Goal: Leave review/rating: Leave review/rating

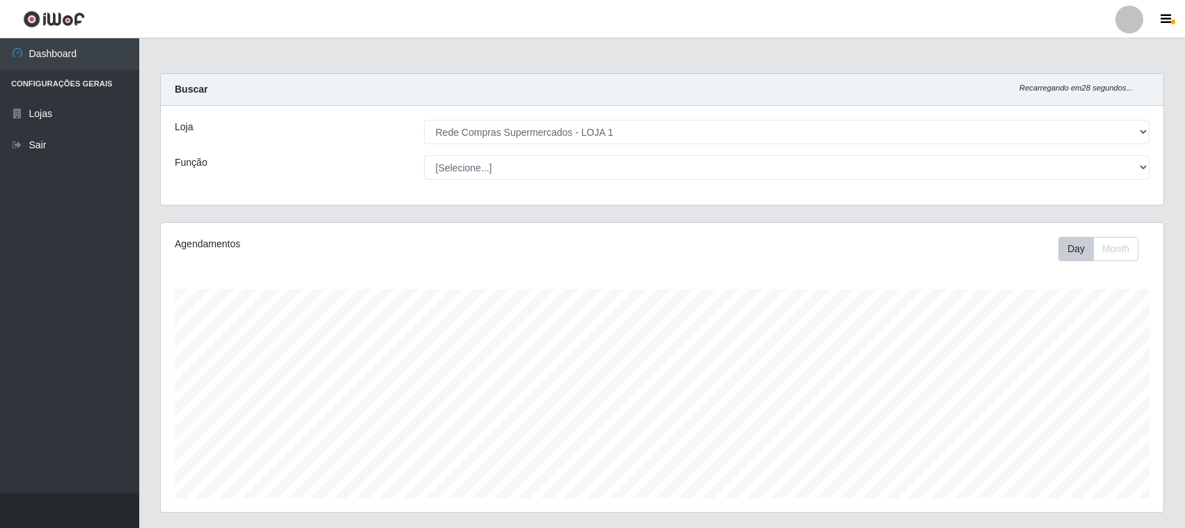
select select "158"
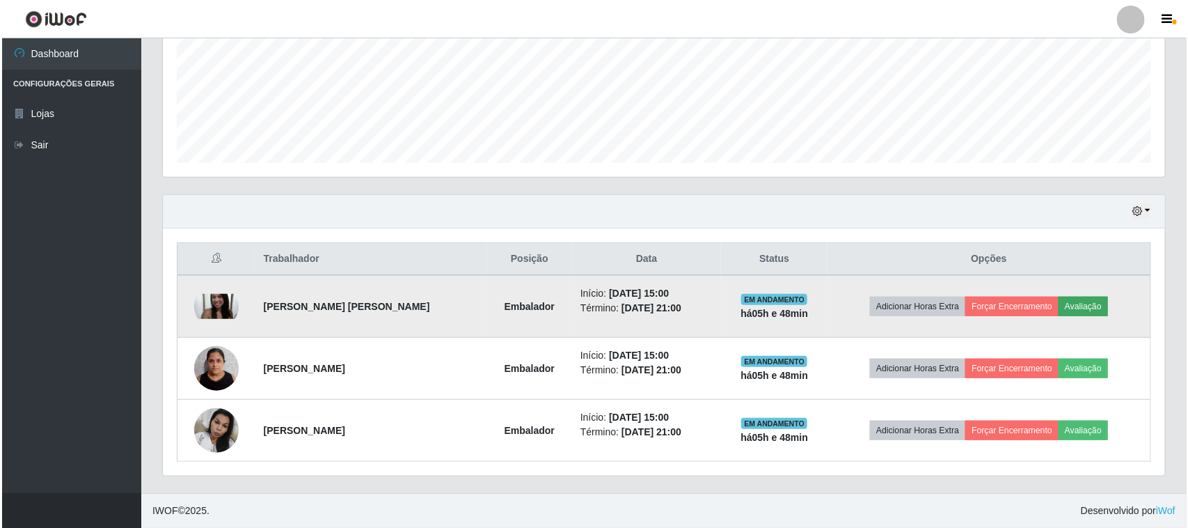
scroll to position [290, 1002]
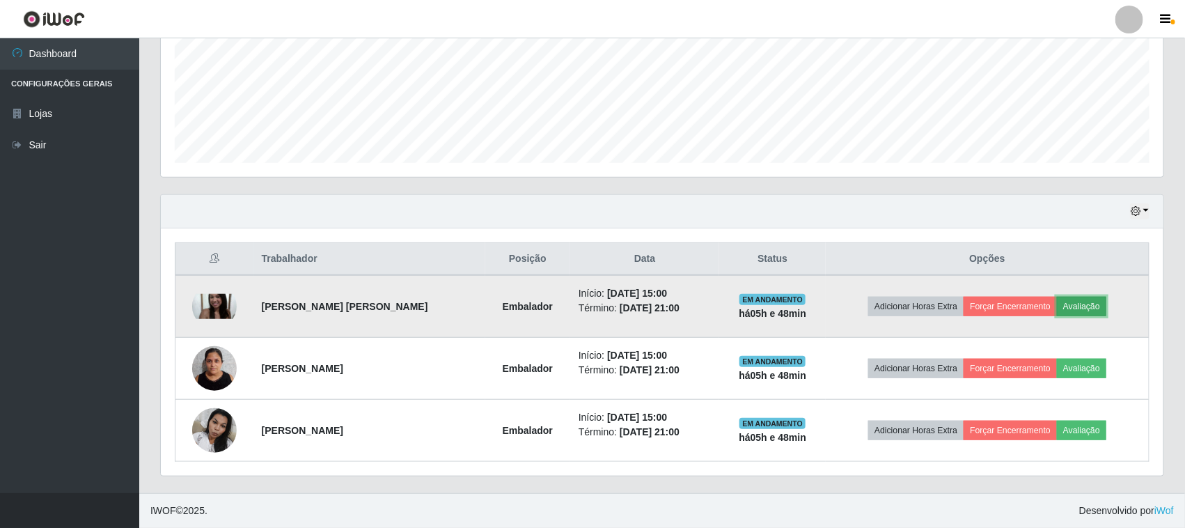
click at [1077, 306] on button "Avaliação" at bounding box center [1081, 306] width 49 height 19
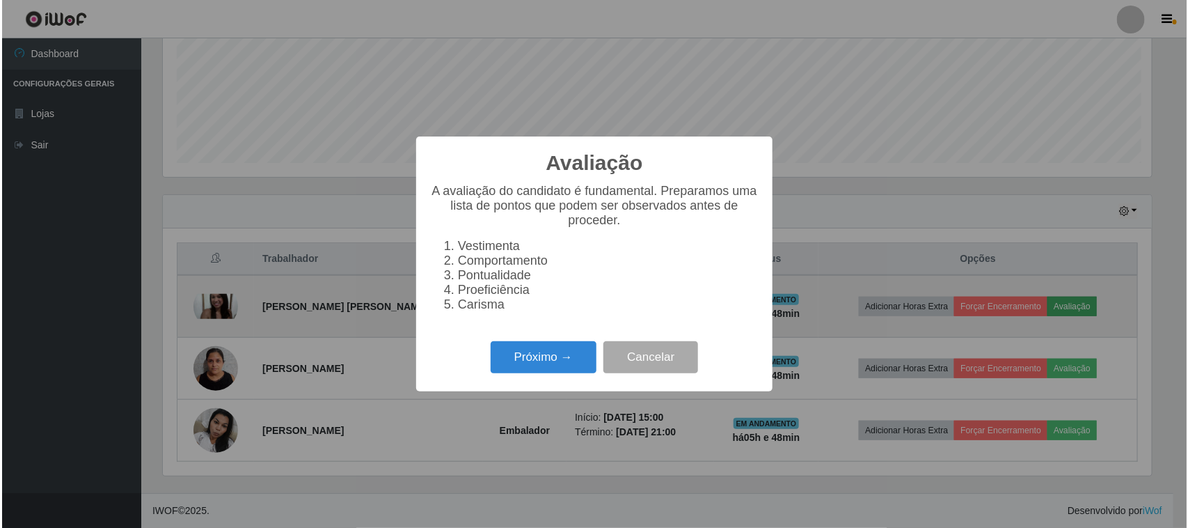
scroll to position [290, 993]
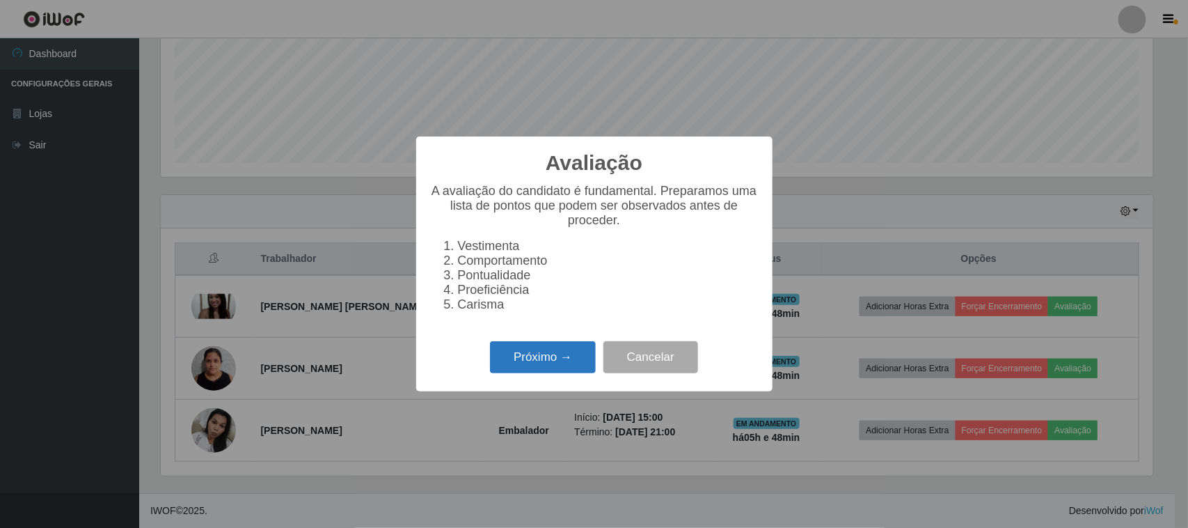
click at [530, 352] on button "Próximo →" at bounding box center [543, 357] width 106 height 33
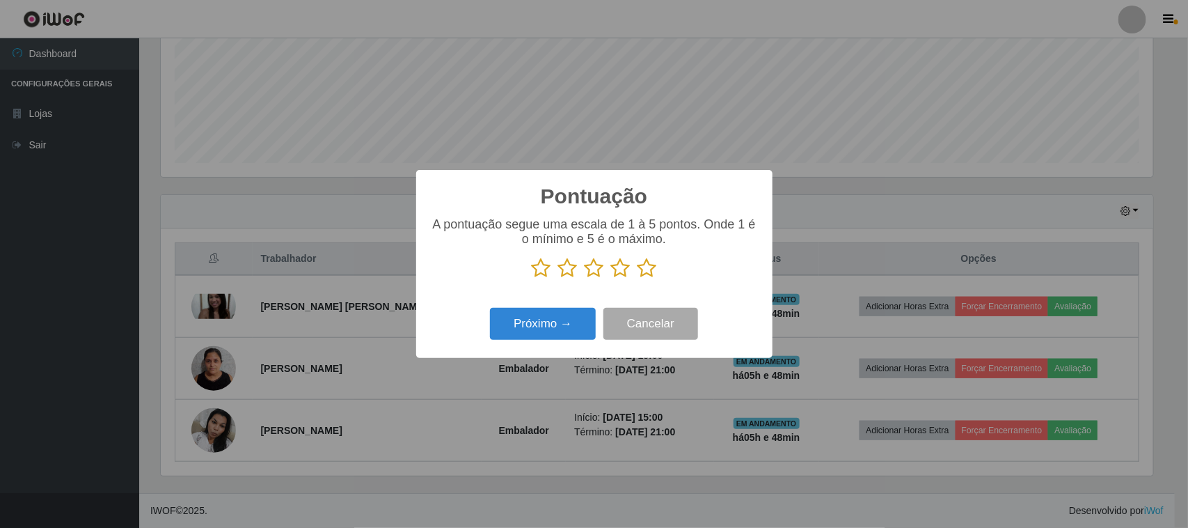
scroll to position [695891, 695187]
click at [644, 269] on icon at bounding box center [647, 268] width 19 height 21
click at [638, 278] on input "radio" at bounding box center [638, 278] width 0 height 0
click at [503, 324] on button "Próximo →" at bounding box center [543, 324] width 106 height 33
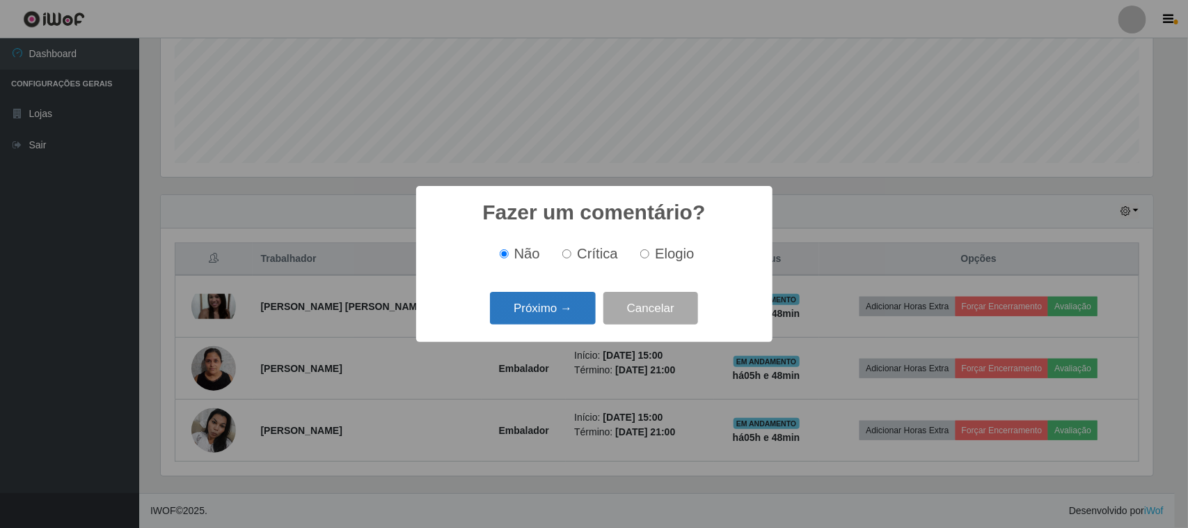
click at [544, 310] on button "Próximo →" at bounding box center [543, 308] width 106 height 33
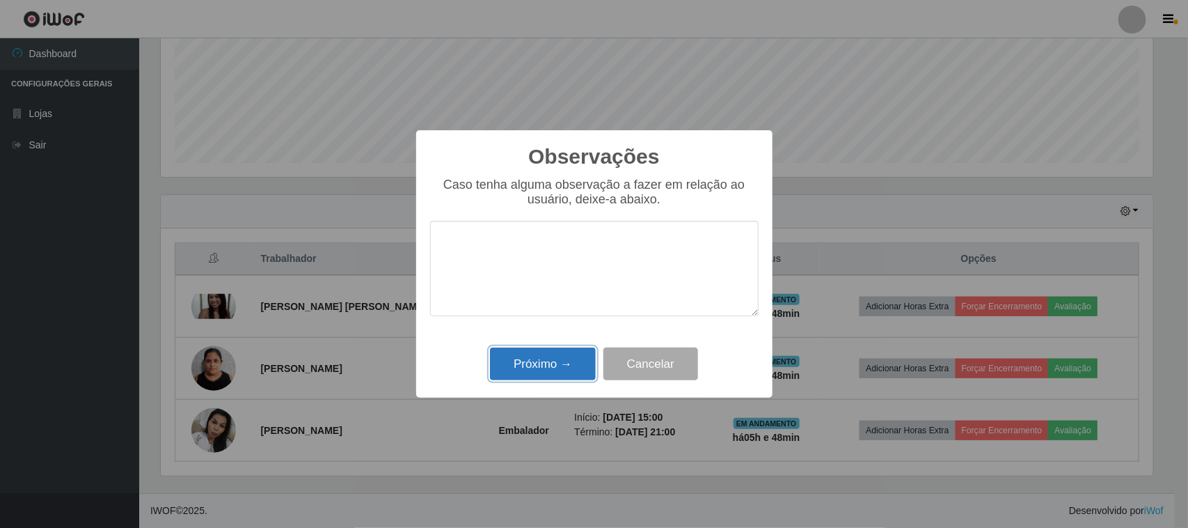
click at [537, 363] on button "Próximo →" at bounding box center [543, 363] width 106 height 33
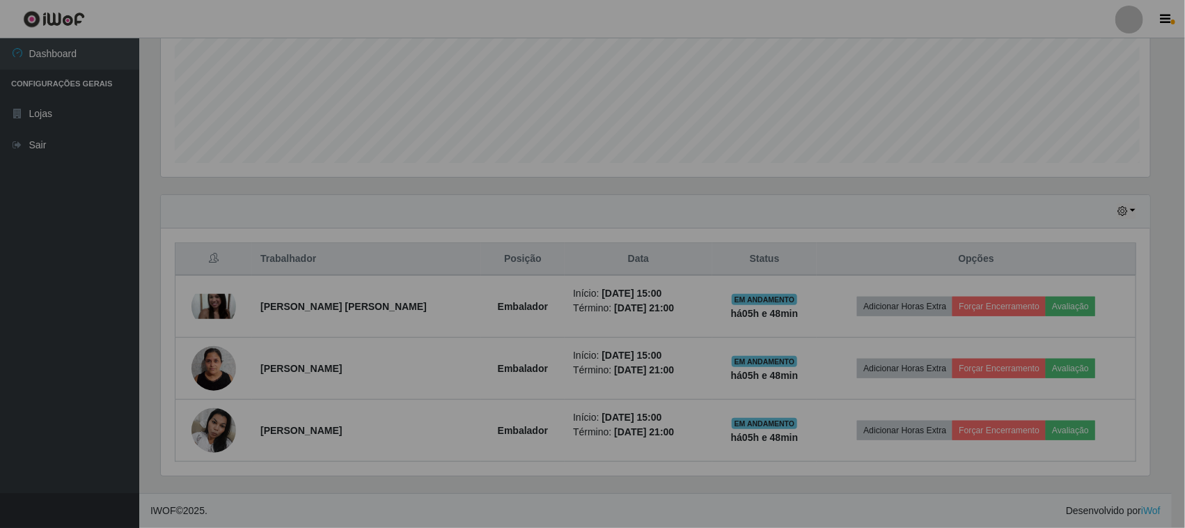
scroll to position [290, 1002]
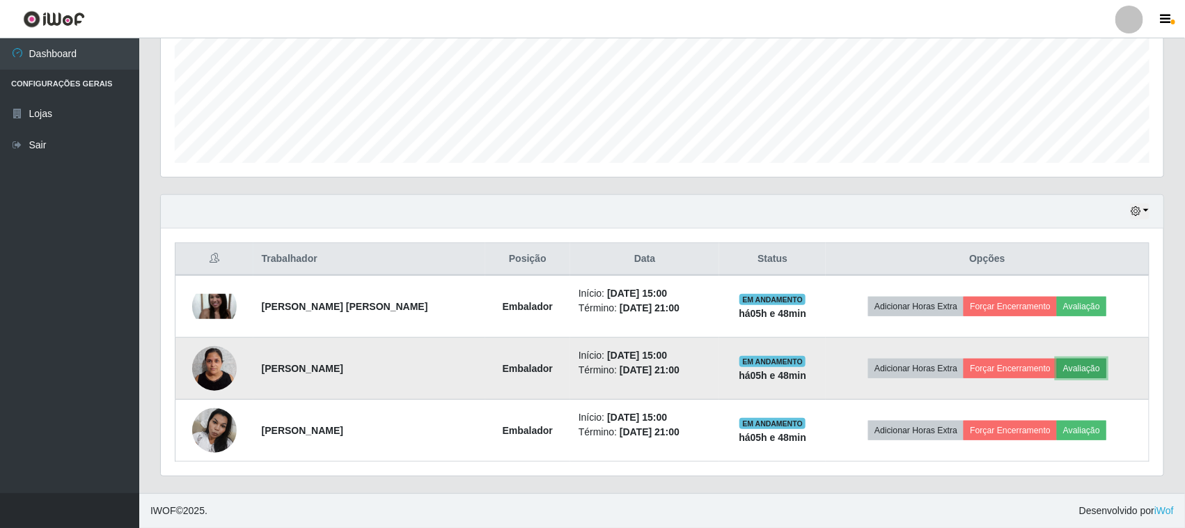
click at [1083, 370] on button "Avaliação" at bounding box center [1081, 368] width 49 height 19
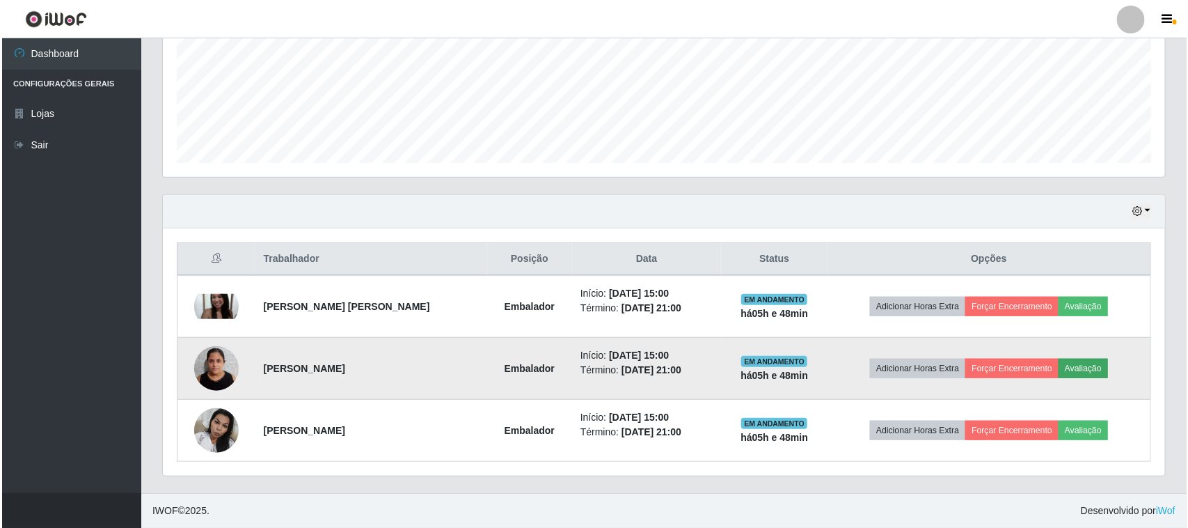
scroll to position [290, 993]
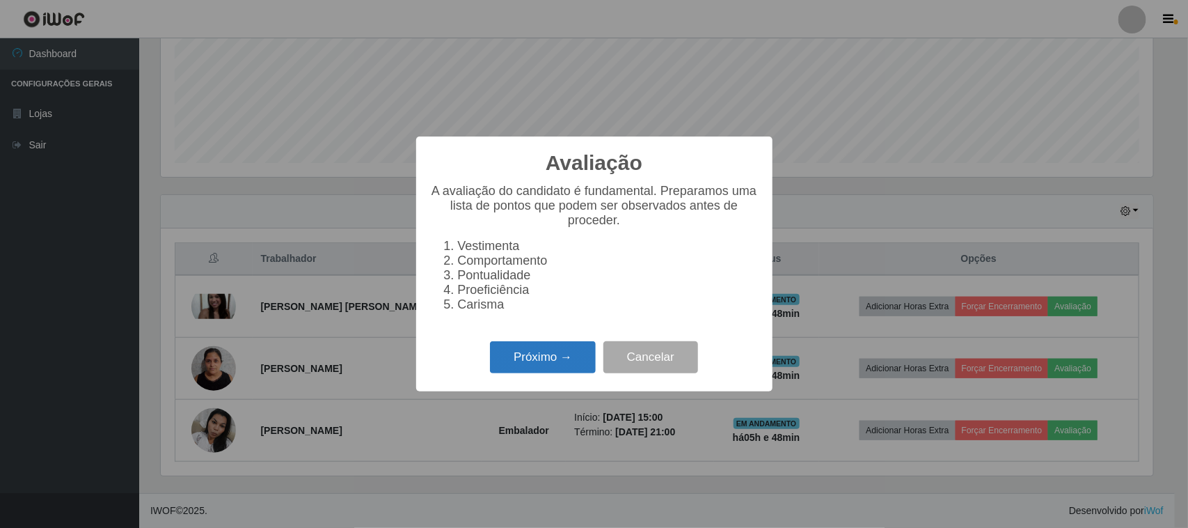
click at [528, 361] on button "Próximo →" at bounding box center [543, 357] width 106 height 33
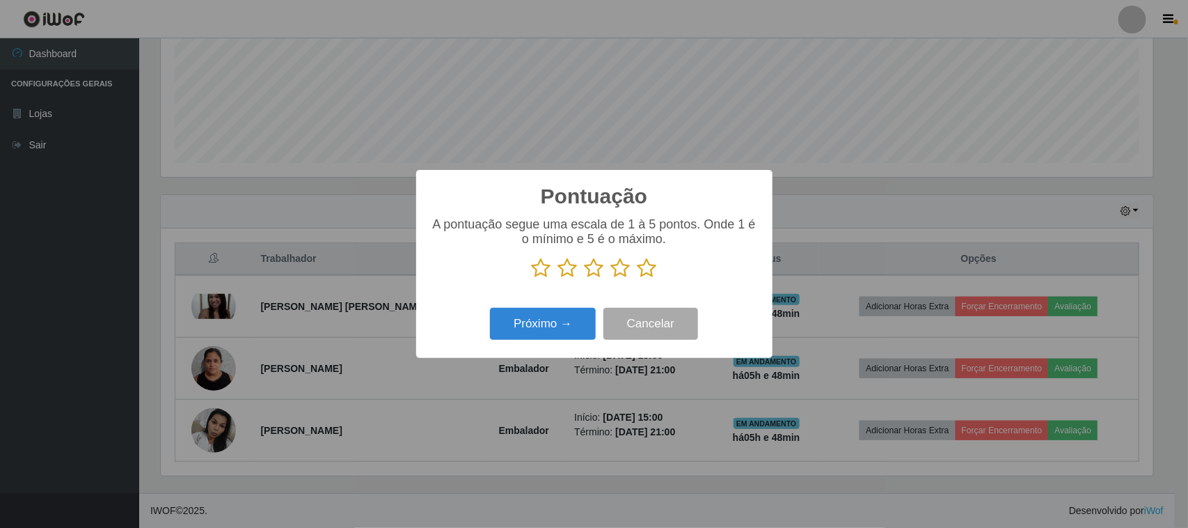
scroll to position [695891, 695187]
click at [650, 272] on icon at bounding box center [647, 268] width 19 height 21
click at [638, 278] on input "radio" at bounding box center [638, 278] width 0 height 0
click at [534, 331] on button "Próximo →" at bounding box center [543, 324] width 106 height 33
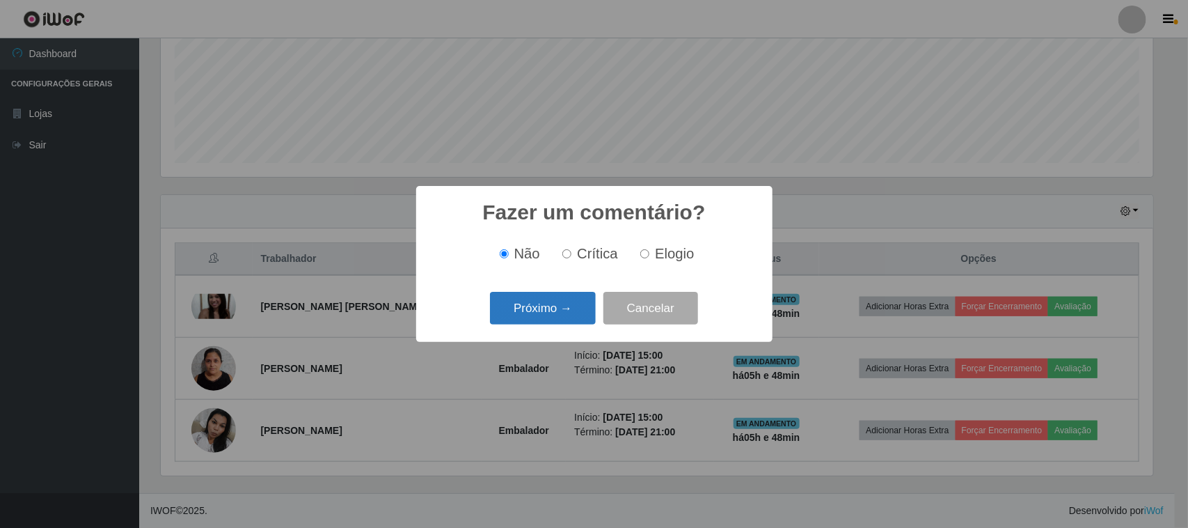
click at [540, 314] on button "Próximo →" at bounding box center [543, 308] width 106 height 33
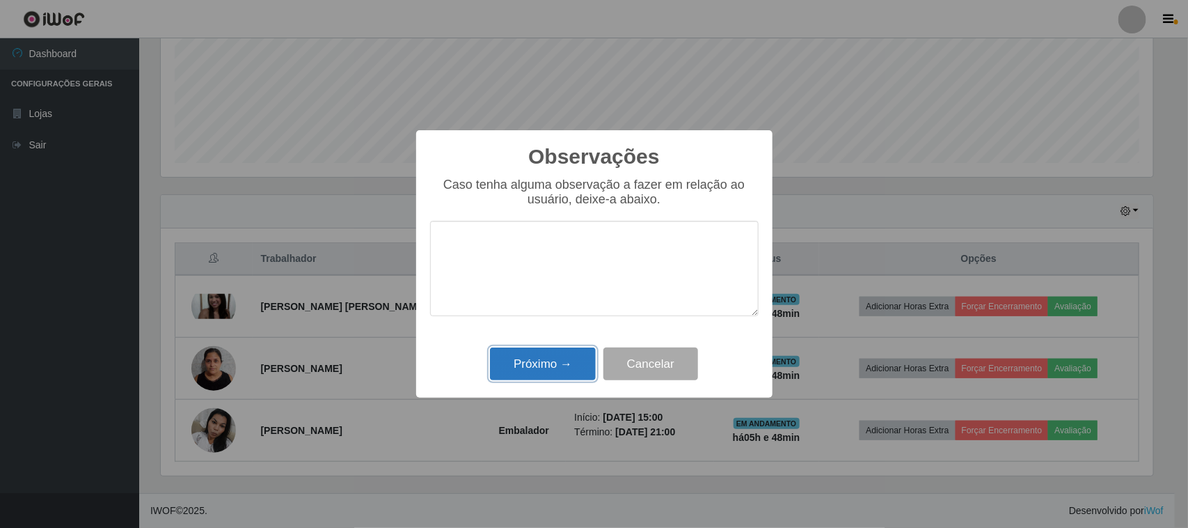
click at [533, 362] on button "Próximo →" at bounding box center [543, 363] width 106 height 33
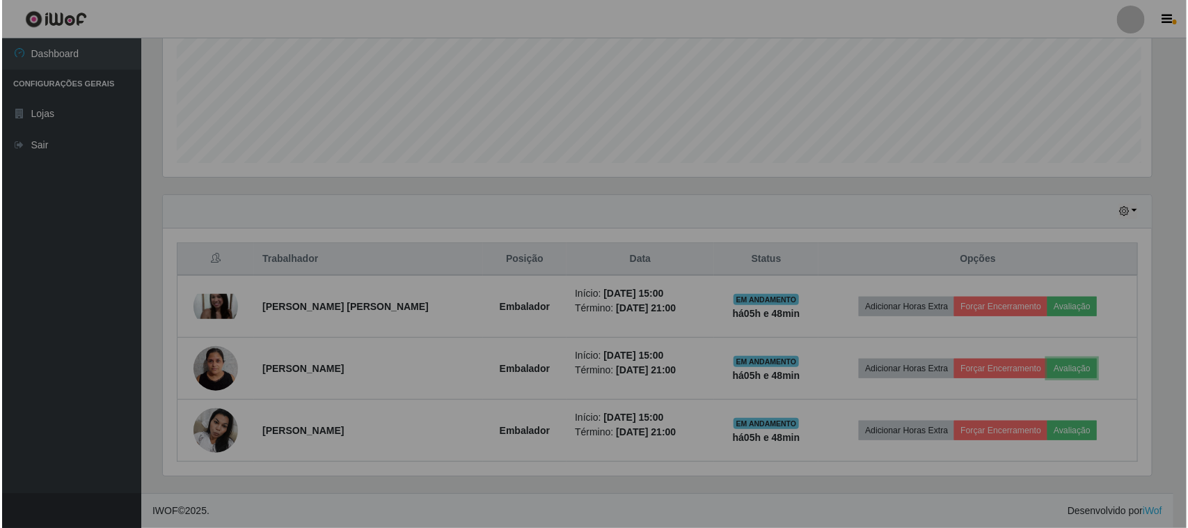
scroll to position [290, 1002]
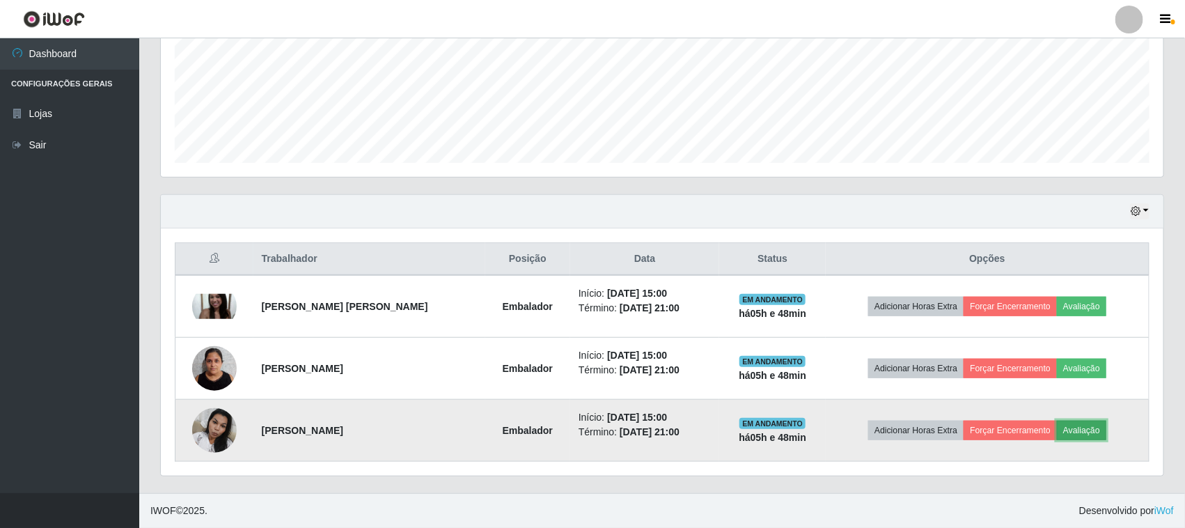
click at [1076, 430] on button "Avaliação" at bounding box center [1081, 429] width 49 height 19
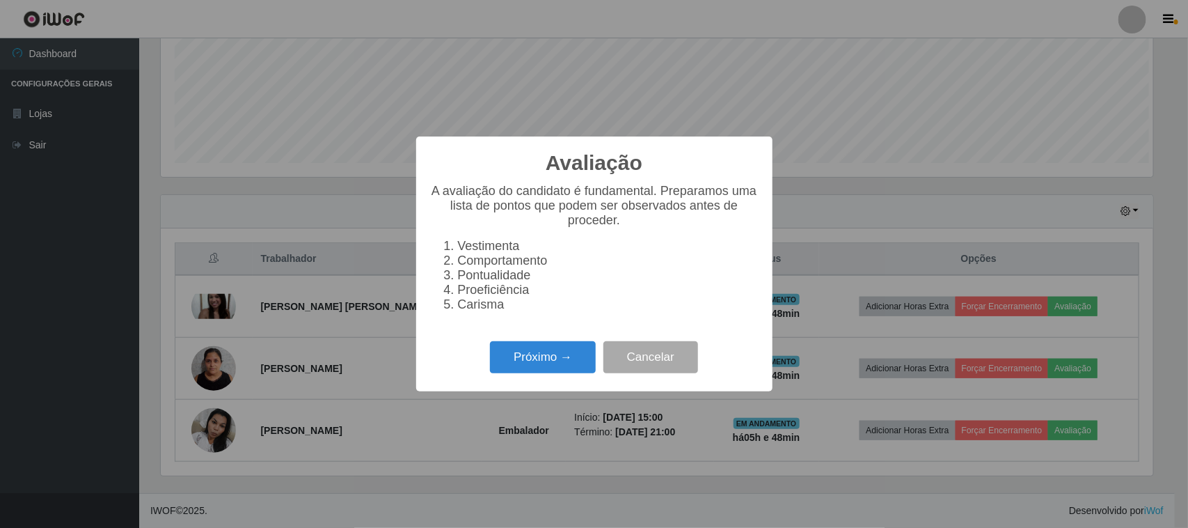
scroll to position [290, 993]
click at [553, 362] on button "Próximo →" at bounding box center [543, 357] width 106 height 33
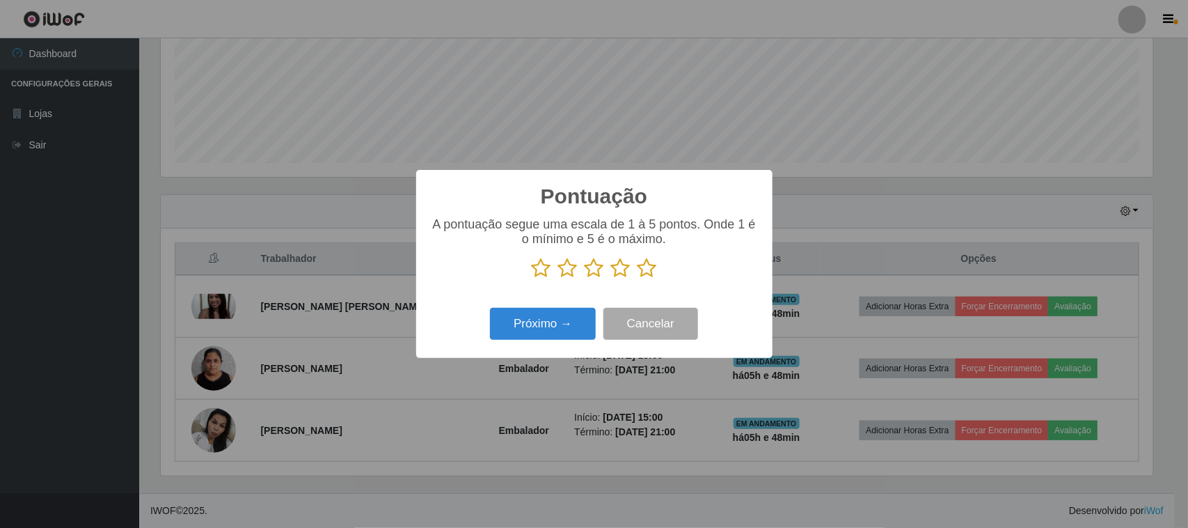
scroll to position [695891, 695187]
click at [653, 272] on icon at bounding box center [647, 268] width 19 height 21
click at [638, 278] on input "radio" at bounding box center [638, 278] width 0 height 0
click at [552, 319] on button "Próximo →" at bounding box center [543, 324] width 106 height 33
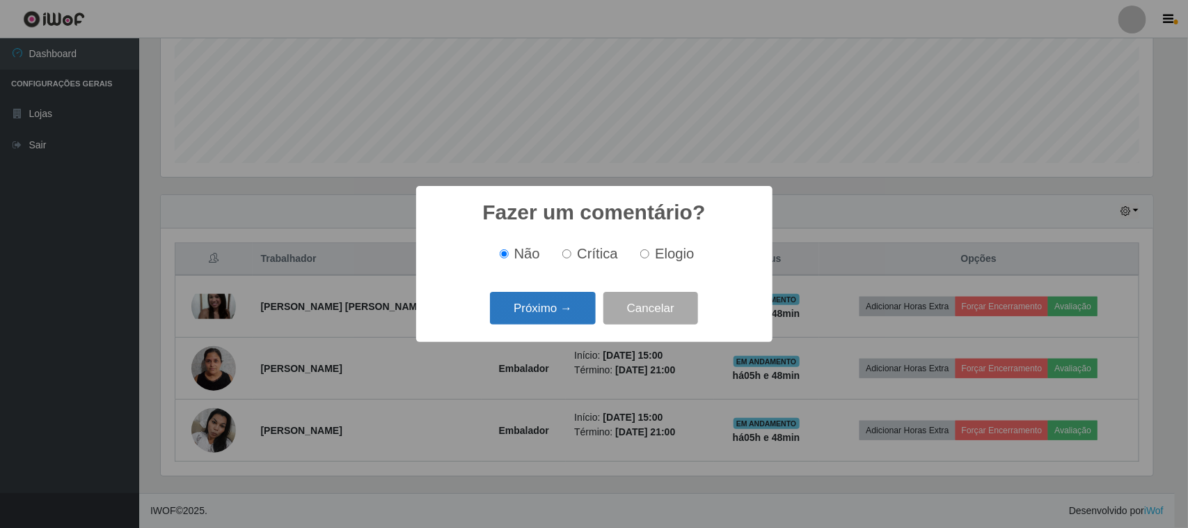
click at [558, 315] on button "Próximo →" at bounding box center [543, 308] width 106 height 33
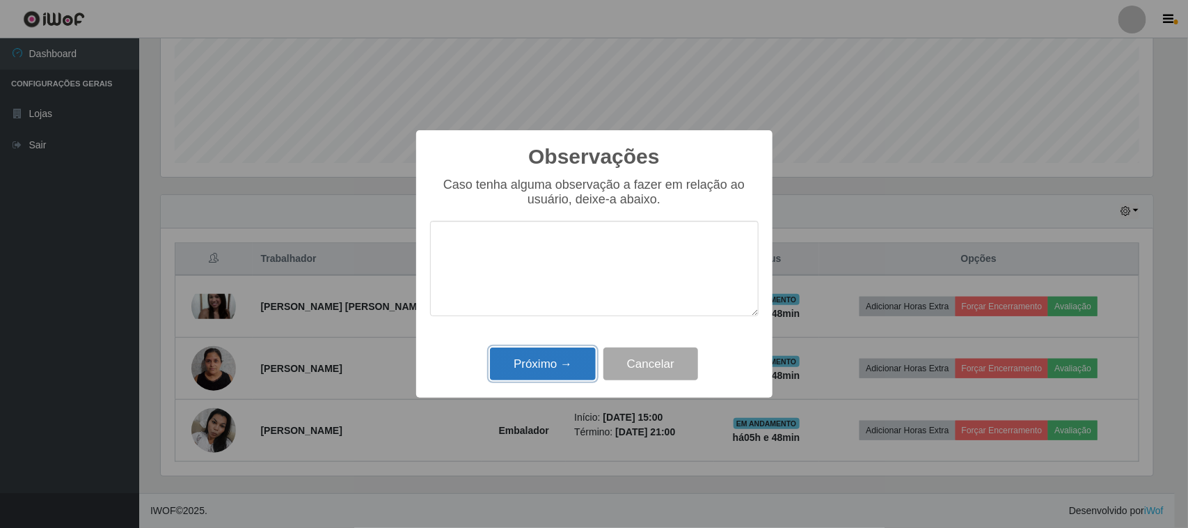
click at [528, 377] on button "Próximo →" at bounding box center [543, 363] width 106 height 33
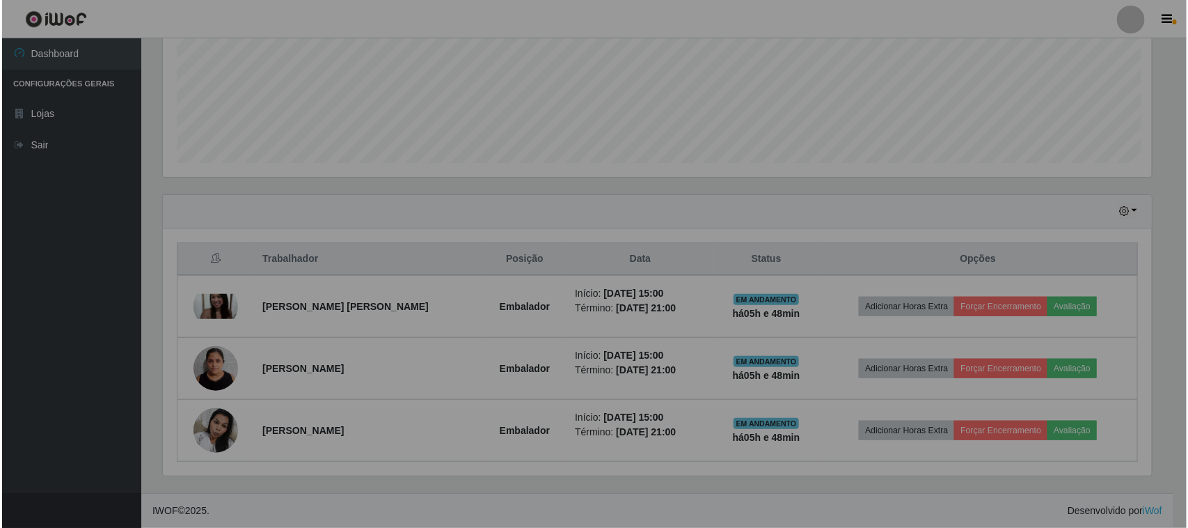
scroll to position [290, 1002]
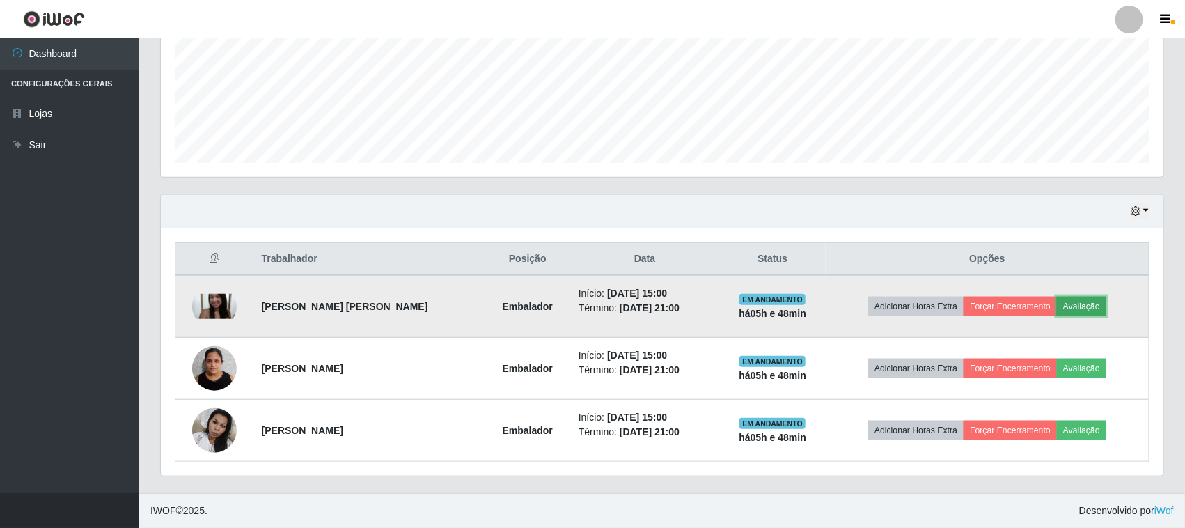
click at [1101, 301] on button "Avaliação" at bounding box center [1081, 306] width 49 height 19
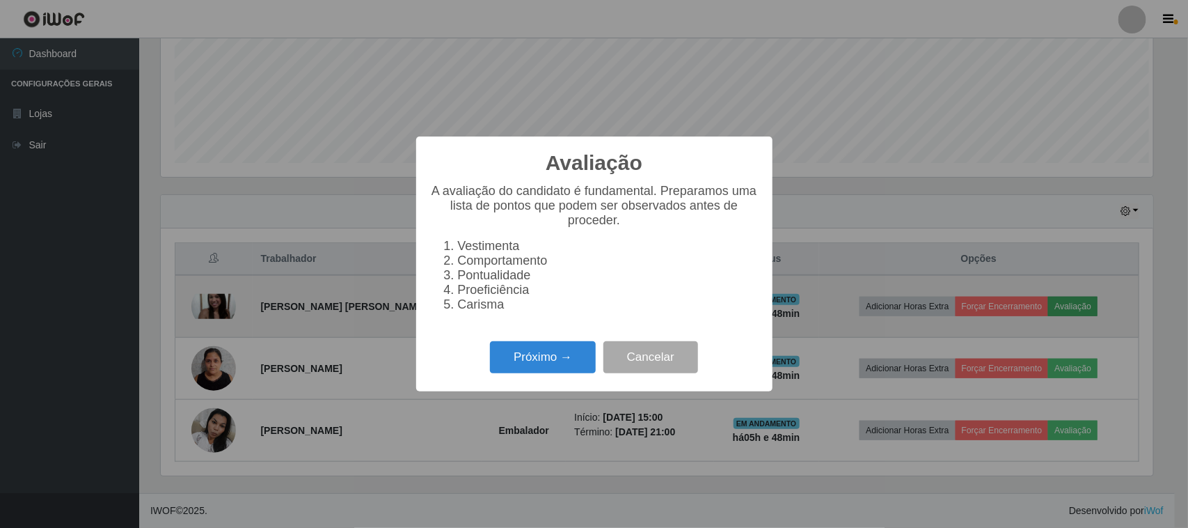
scroll to position [290, 993]
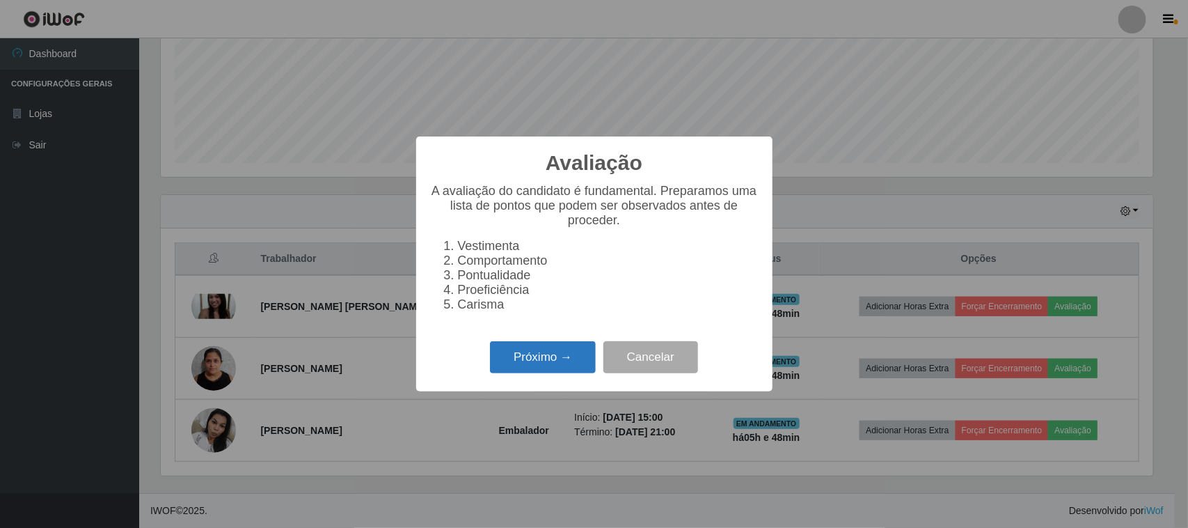
click at [558, 363] on button "Próximo →" at bounding box center [543, 357] width 106 height 33
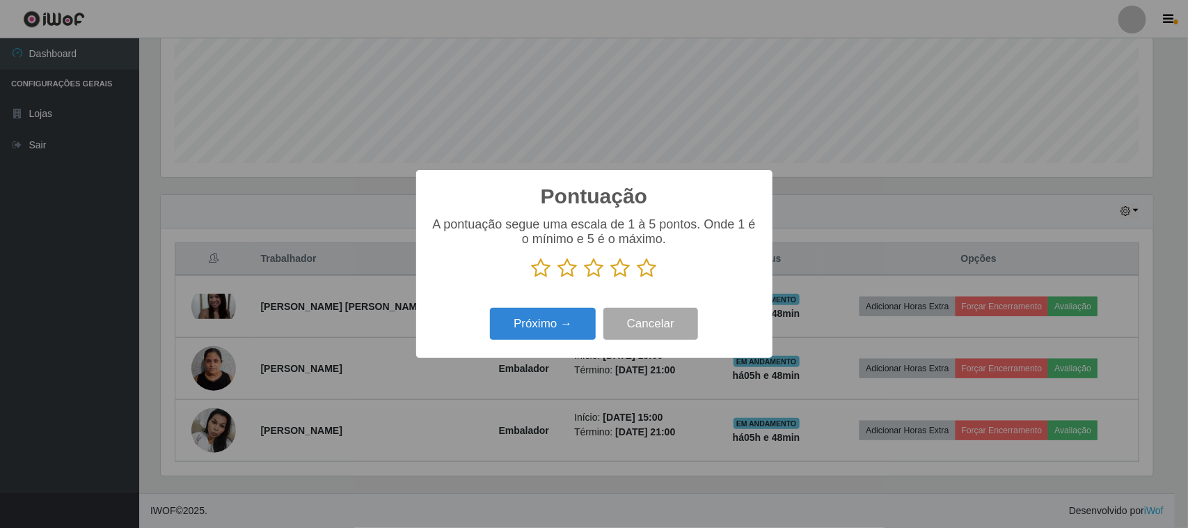
click at [656, 270] on p at bounding box center [594, 268] width 329 height 21
click at [643, 272] on icon at bounding box center [647, 268] width 19 height 21
click at [638, 278] on input "radio" at bounding box center [638, 278] width 0 height 0
click at [558, 318] on button "Próximo →" at bounding box center [543, 324] width 106 height 33
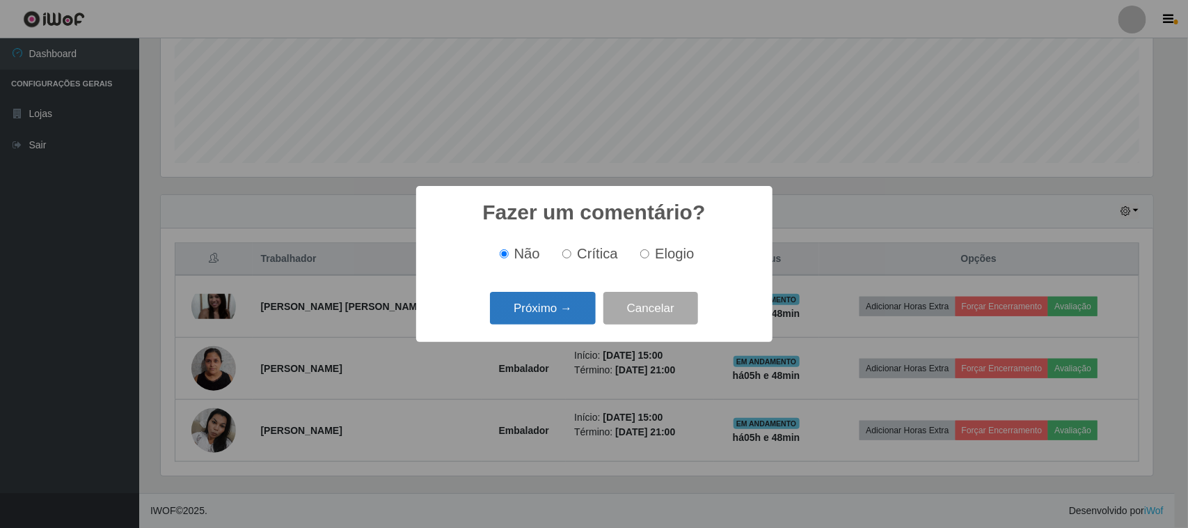
click at [549, 314] on button "Próximo →" at bounding box center [543, 308] width 106 height 33
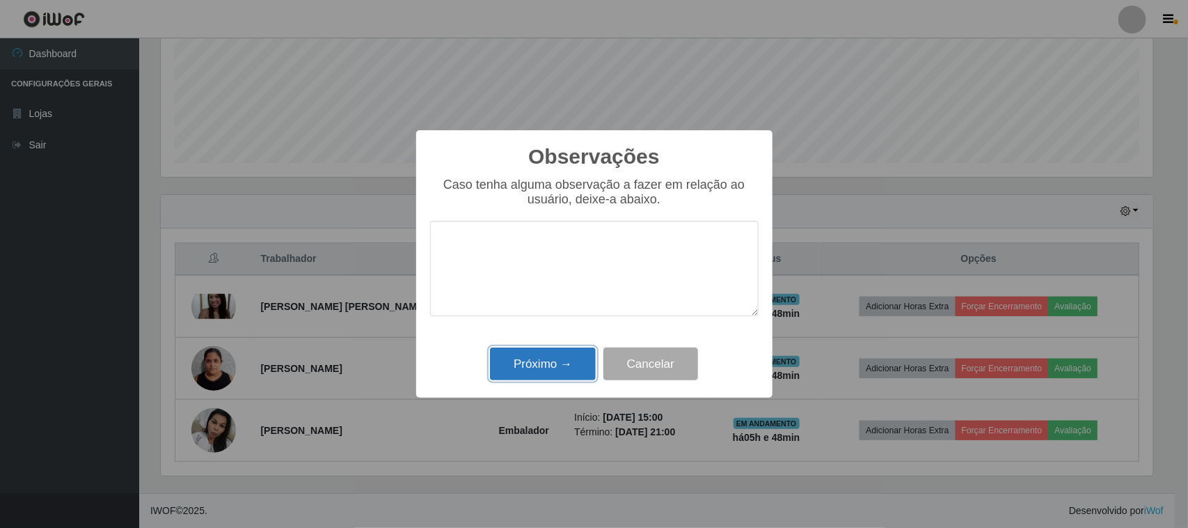
click at [536, 370] on button "Próximo →" at bounding box center [543, 363] width 106 height 33
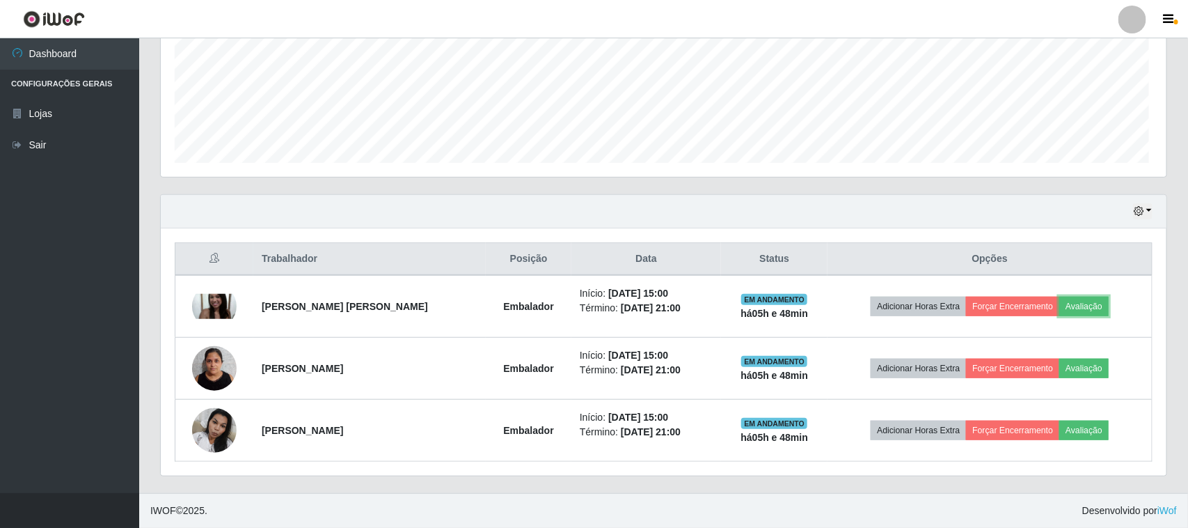
scroll to position [290, 1002]
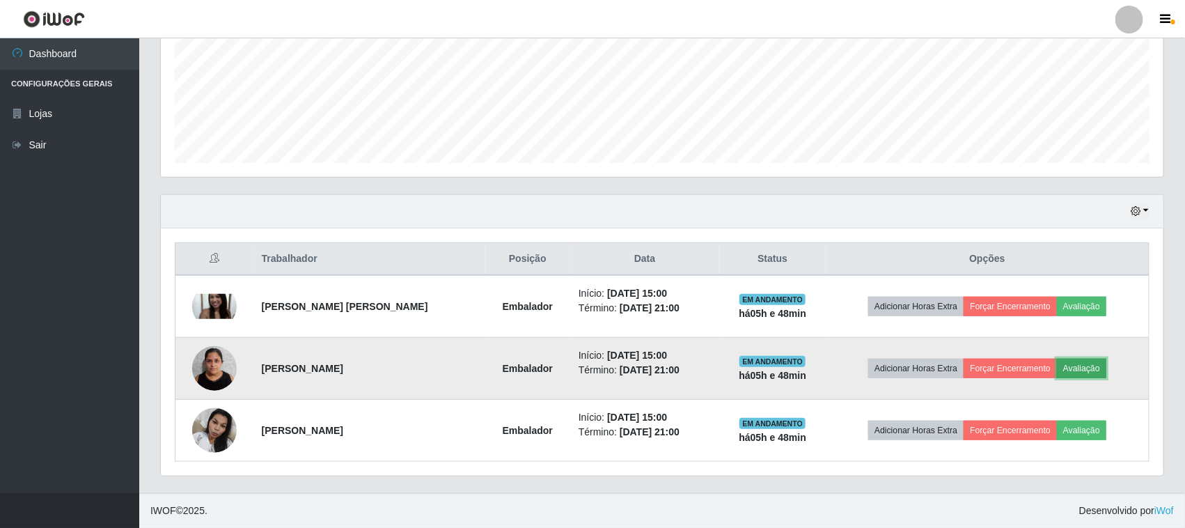
click at [1085, 363] on button "Avaliação" at bounding box center [1081, 368] width 49 height 19
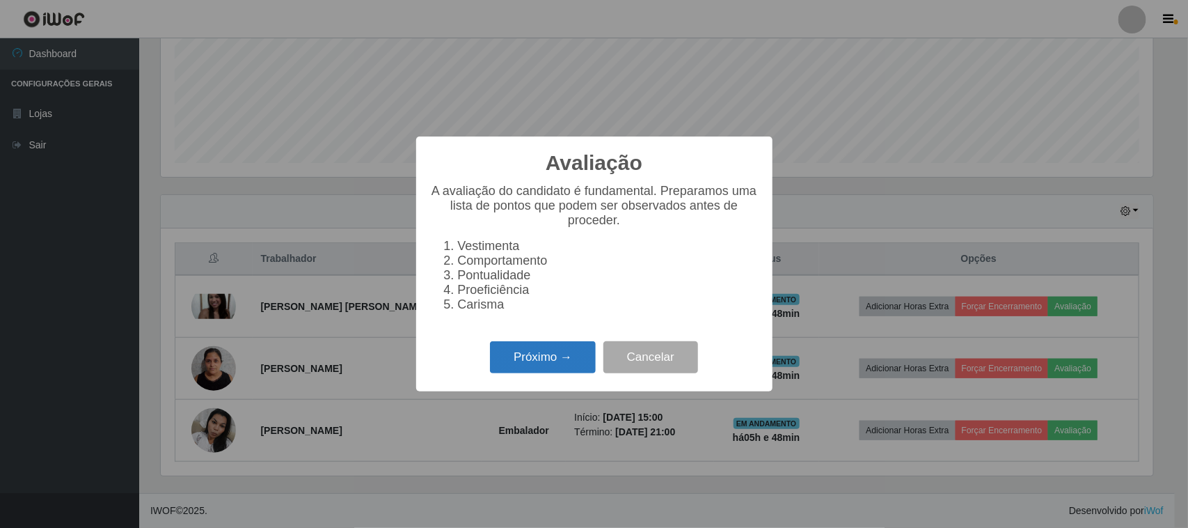
click at [544, 354] on button "Próximo →" at bounding box center [543, 357] width 106 height 33
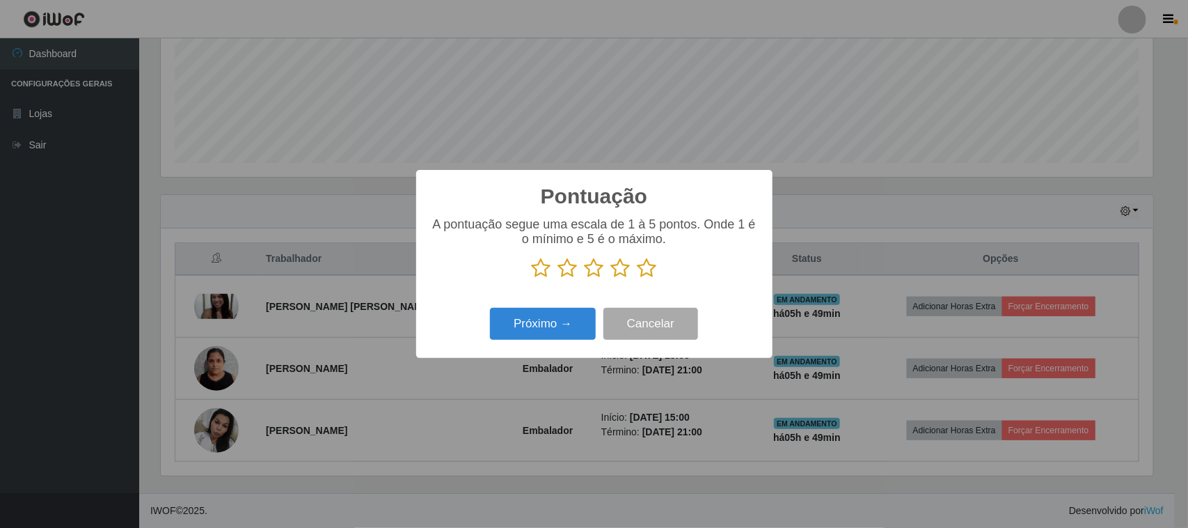
click at [645, 273] on icon at bounding box center [647, 268] width 19 height 21
click at [638, 278] on input "radio" at bounding box center [638, 278] width 0 height 0
click at [540, 315] on button "Próximo →" at bounding box center [543, 324] width 106 height 33
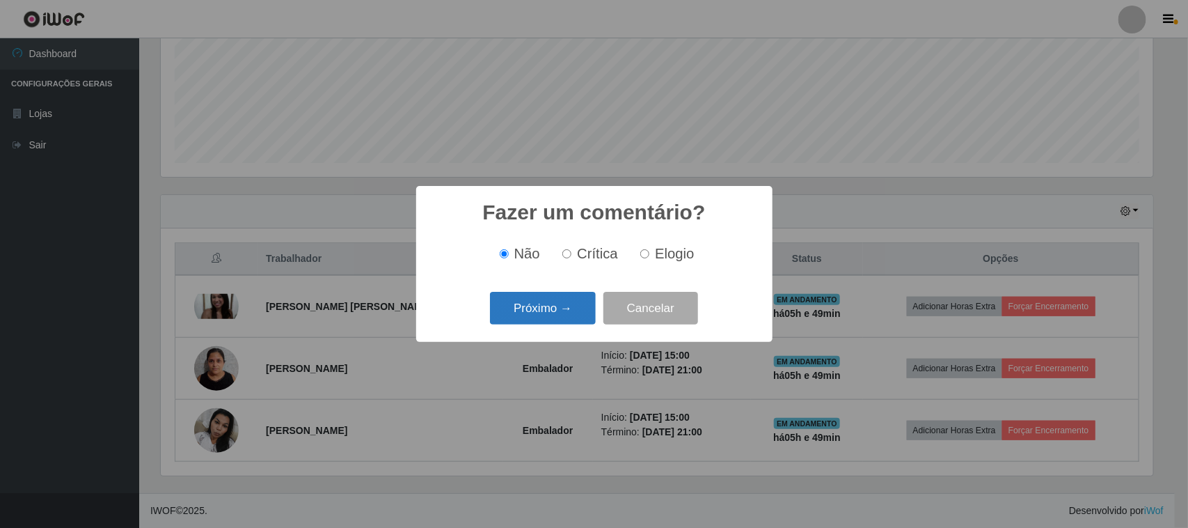
click at [542, 318] on button "Próximo →" at bounding box center [543, 308] width 106 height 33
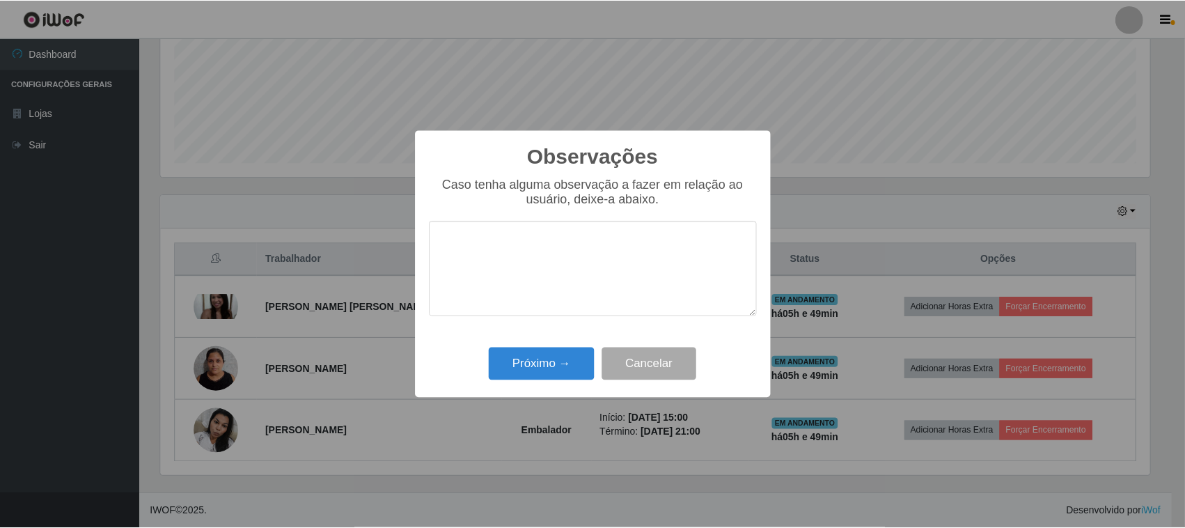
scroll to position [0, 0]
click at [545, 361] on button "Próximo →" at bounding box center [543, 363] width 106 height 33
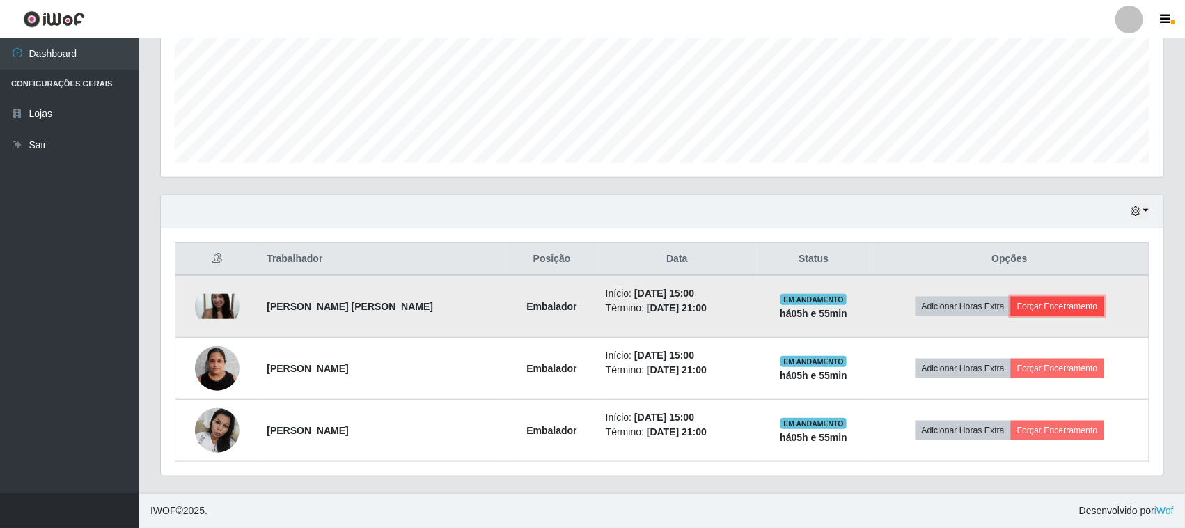
click at [1071, 298] on button "Forçar Encerramento" at bounding box center [1057, 306] width 93 height 19
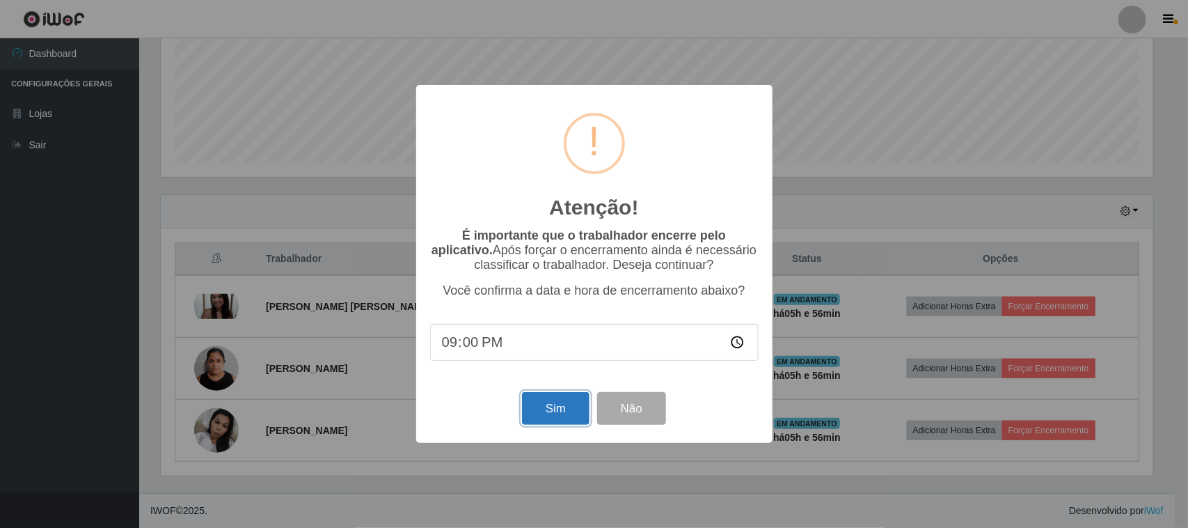
click at [545, 412] on button "Sim" at bounding box center [556, 408] width 68 height 33
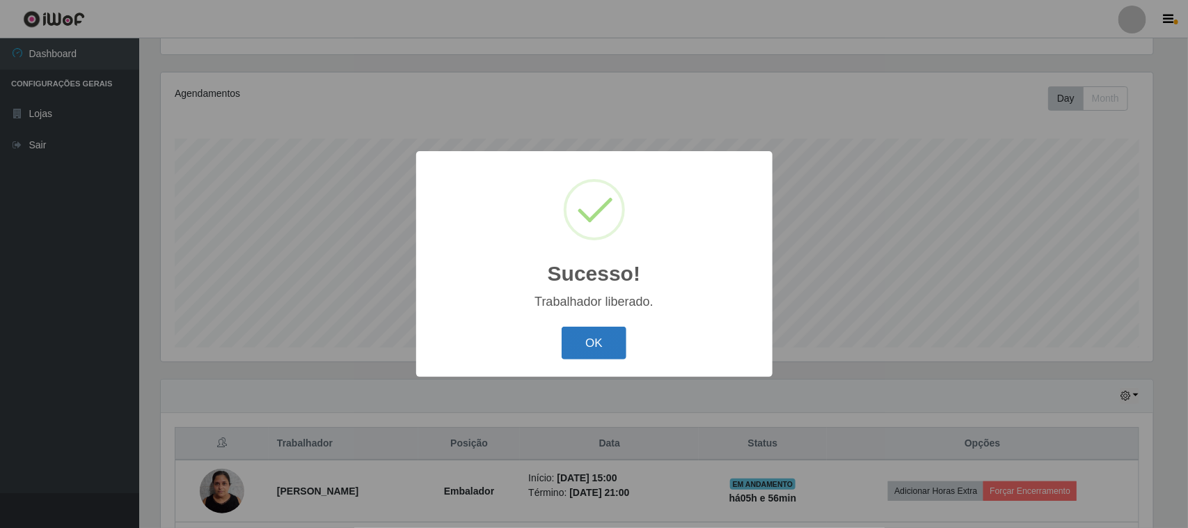
click at [601, 340] on button "OK" at bounding box center [594, 343] width 65 height 33
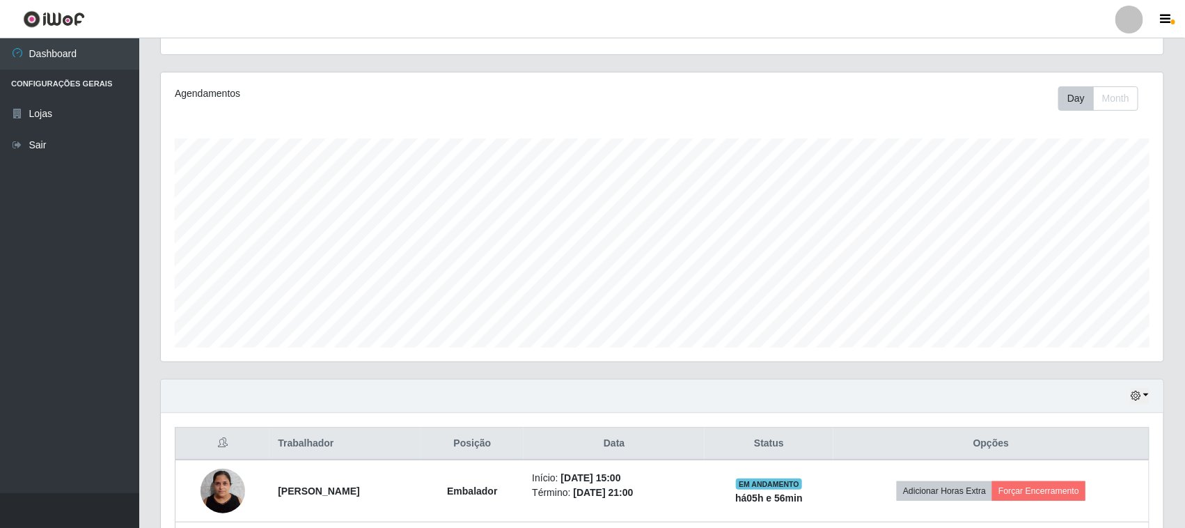
scroll to position [290, 1002]
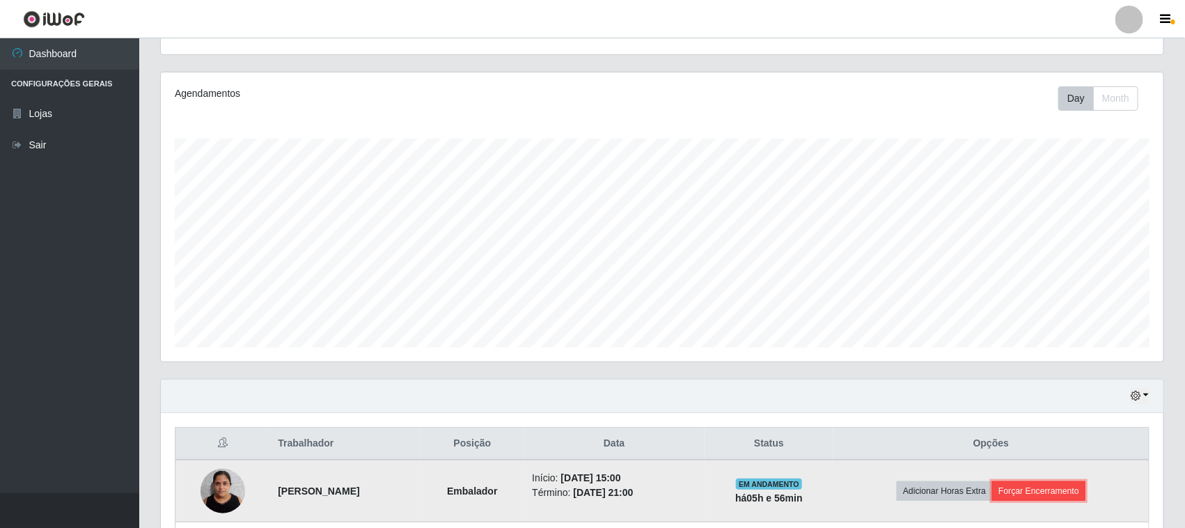
click at [1041, 487] on button "Forçar Encerramento" at bounding box center [1038, 490] width 93 height 19
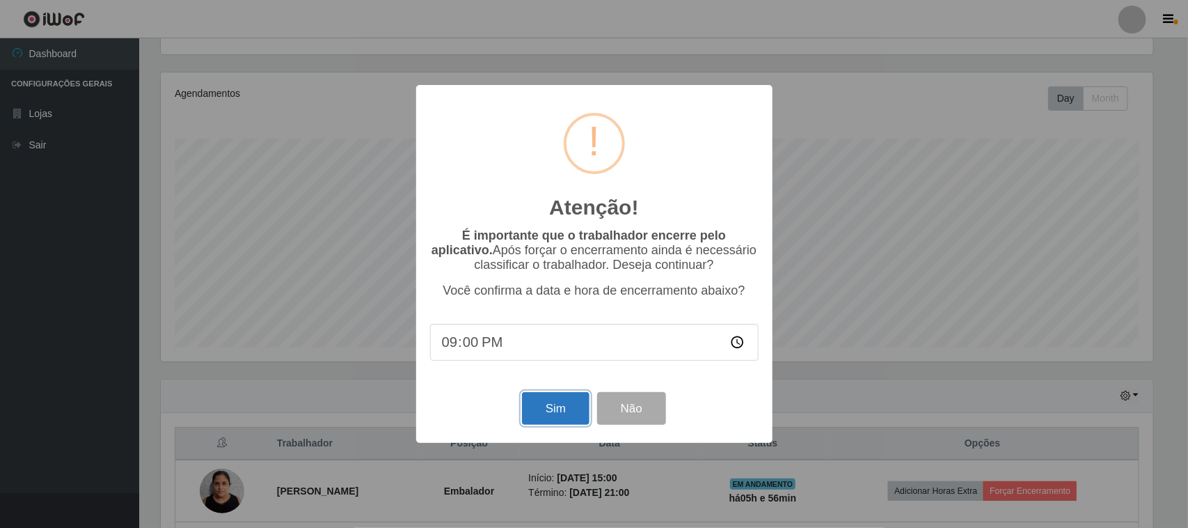
click at [545, 414] on button "Sim" at bounding box center [556, 408] width 68 height 33
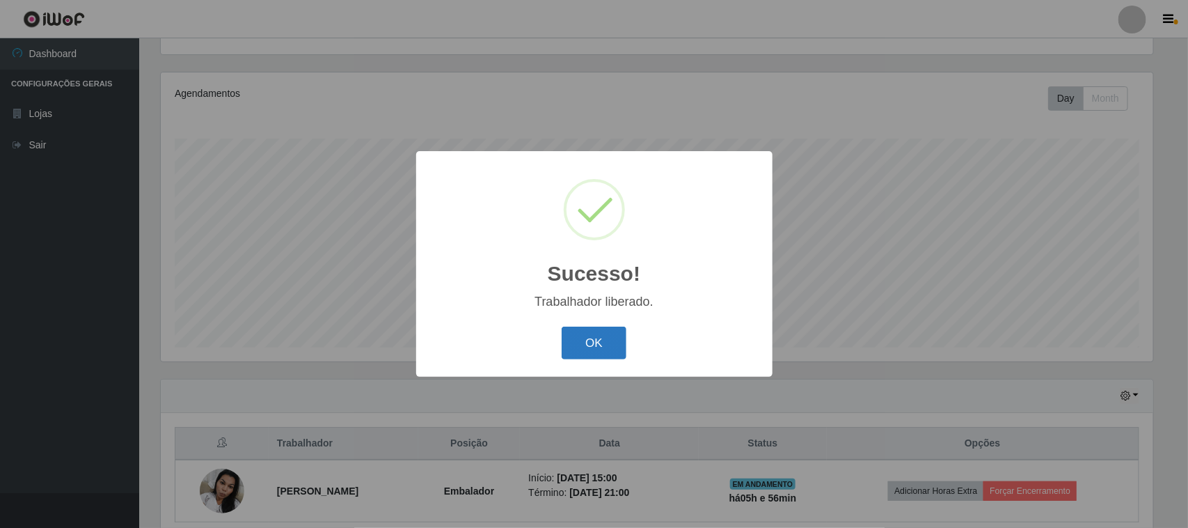
click at [617, 350] on button "OK" at bounding box center [594, 343] width 65 height 33
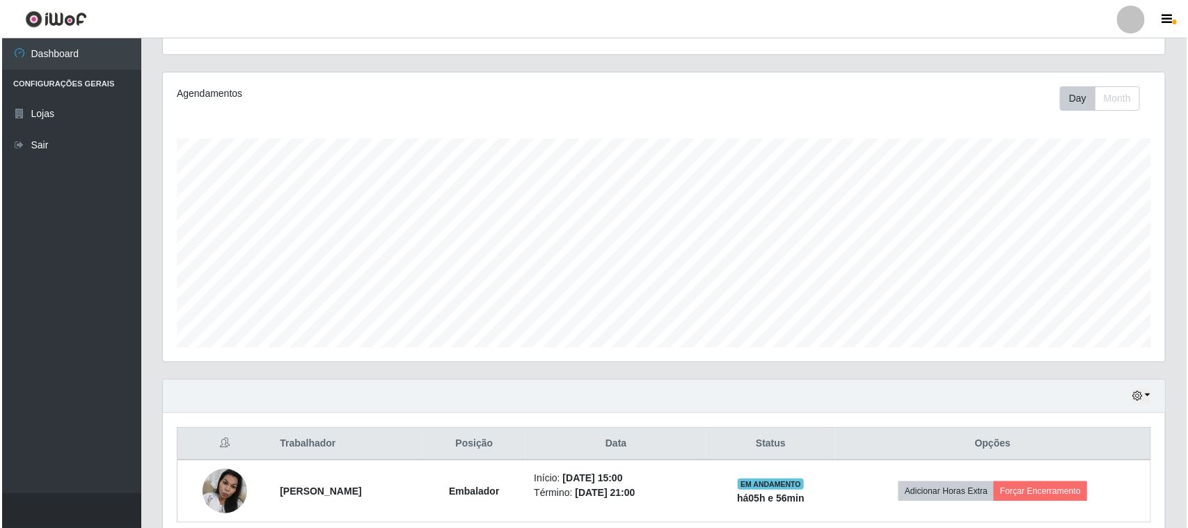
scroll to position [212, 0]
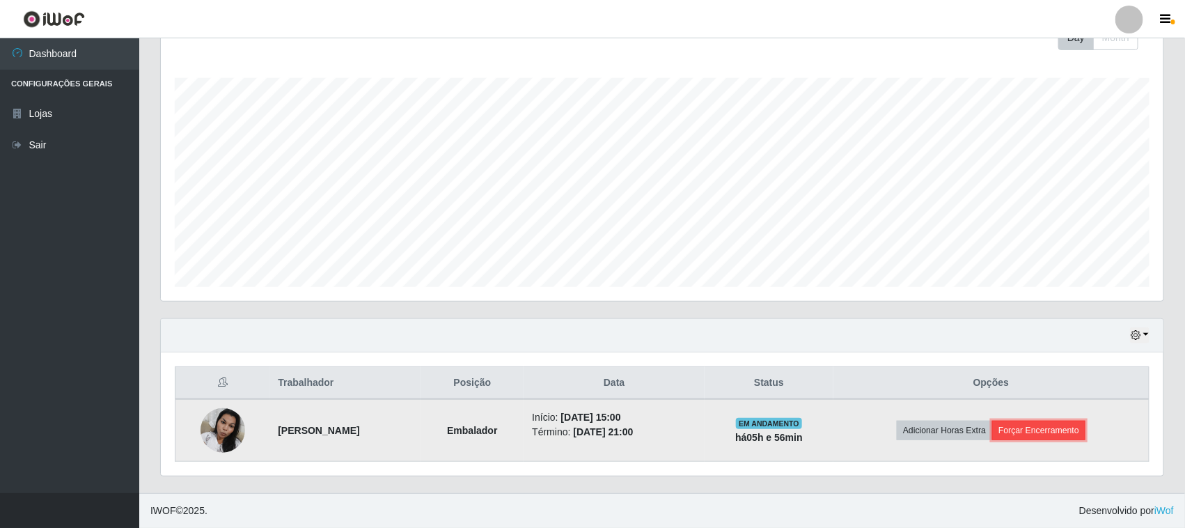
click at [1039, 432] on button "Forçar Encerramento" at bounding box center [1038, 429] width 93 height 19
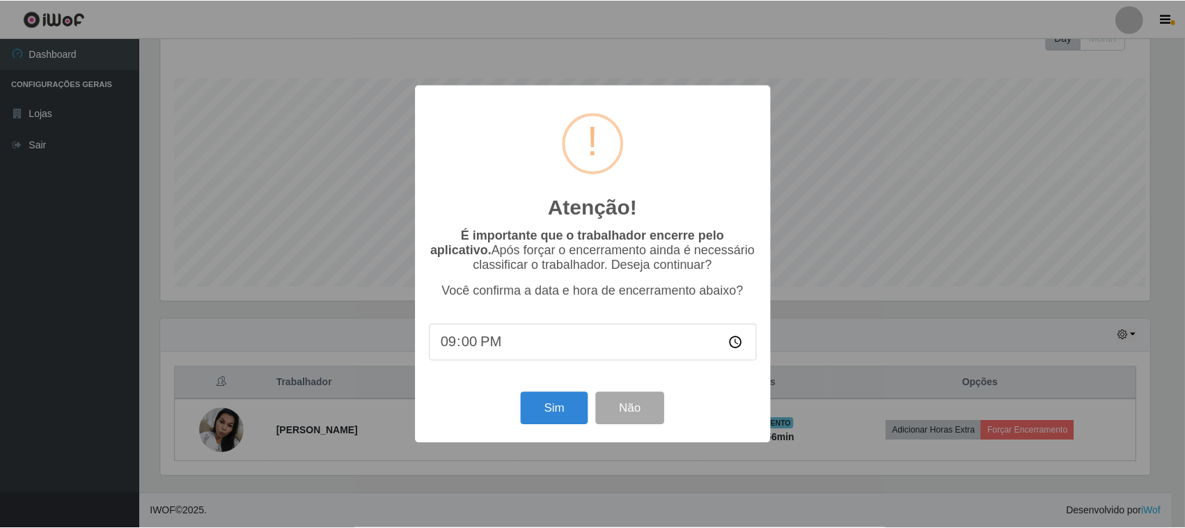
scroll to position [290, 993]
click at [575, 411] on button "Sim" at bounding box center [556, 408] width 68 height 33
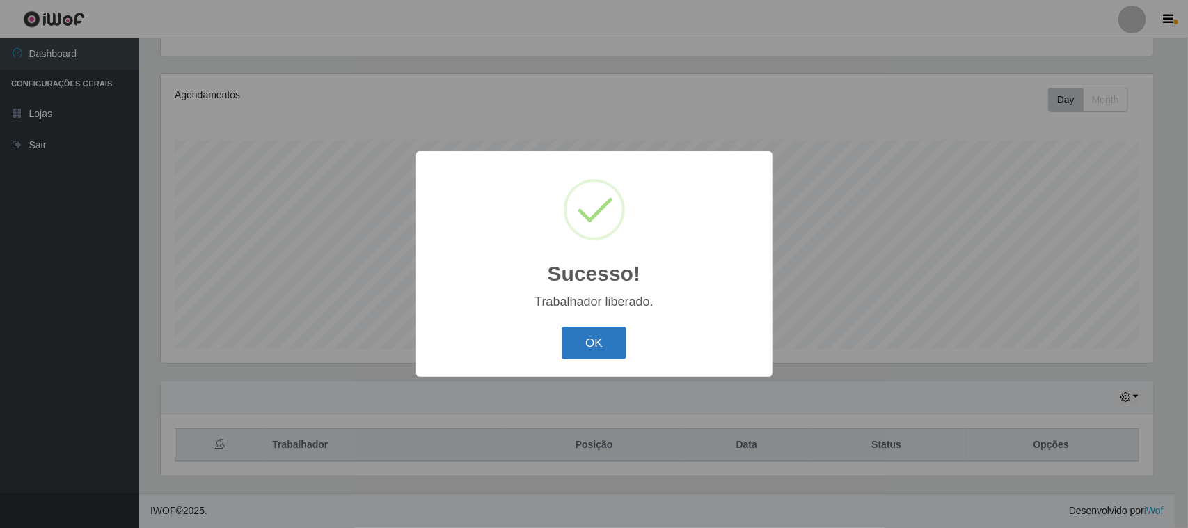
click at [611, 354] on button "OK" at bounding box center [594, 343] width 65 height 33
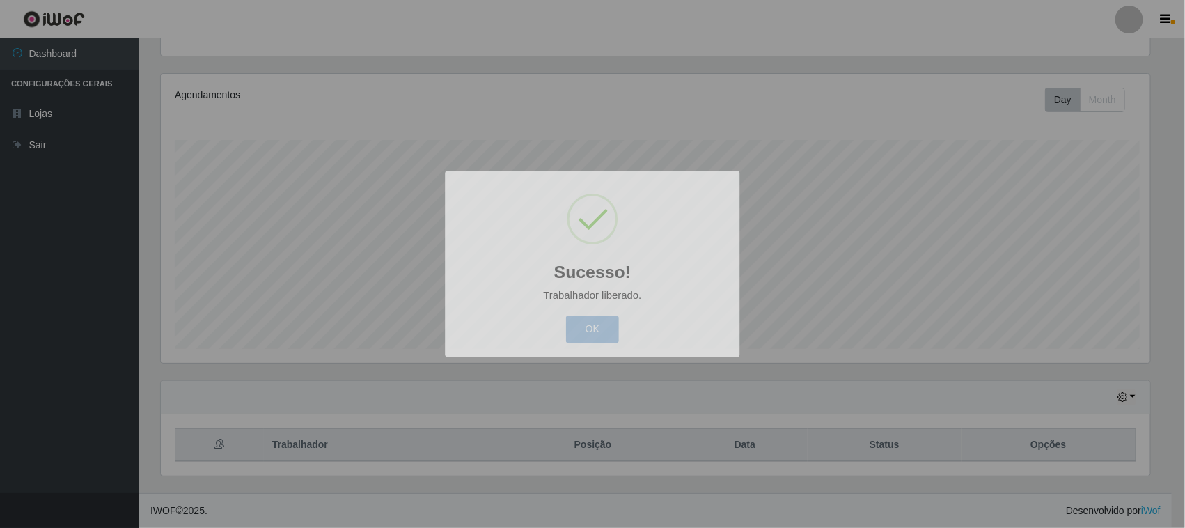
scroll to position [290, 1002]
